Goal: Find specific page/section: Find specific page/section

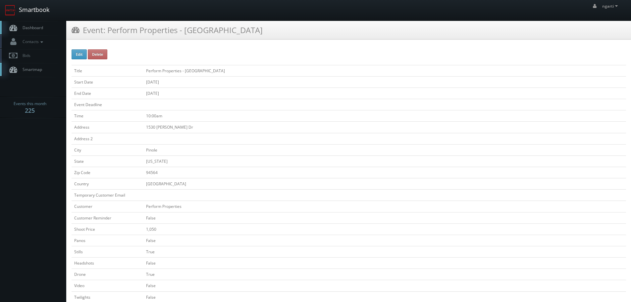
click at [45, 12] on link "Smartbook" at bounding box center [27, 10] width 54 height 21
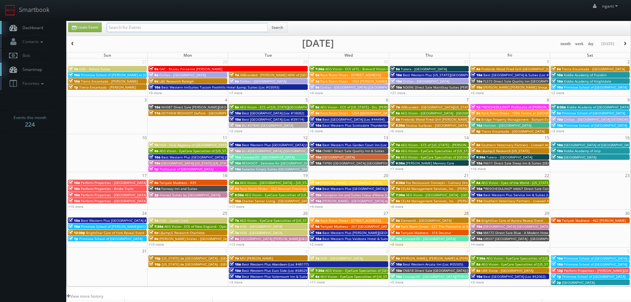
click at [130, 30] on input "text" at bounding box center [187, 27] width 161 height 9
paste input "Santa Teresa Village"
type input "Santa Teresa Village"
click at [275, 28] on button "Search" at bounding box center [277, 28] width 20 height 10
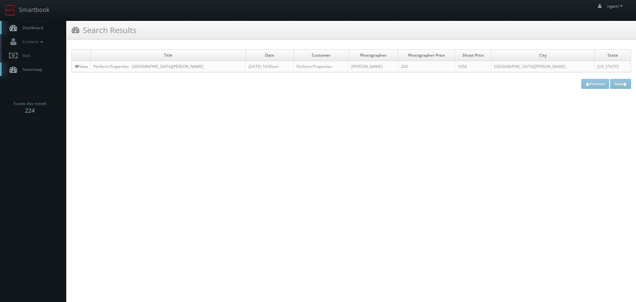
click at [99, 50] on div "Title Date Customer Photographer Photographer Price Shoot Price City State View…" at bounding box center [351, 68] width 569 height 49
click at [107, 62] on td "Perform Properties - [GEOGRAPHIC_DATA][PERSON_NAME]" at bounding box center [168, 66] width 155 height 11
click at [108, 65] on link "Perform Properties - [GEOGRAPHIC_DATA][PERSON_NAME]" at bounding box center [148, 67] width 110 height 6
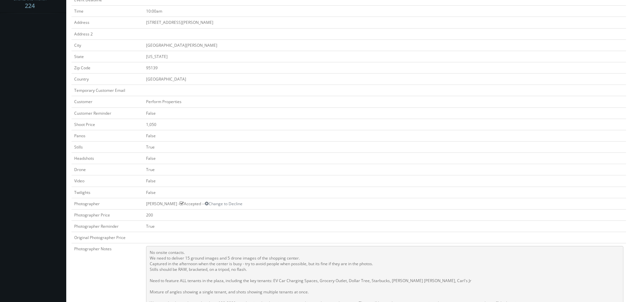
scroll to position [166, 0]
